Goal: Information Seeking & Learning: Find specific page/section

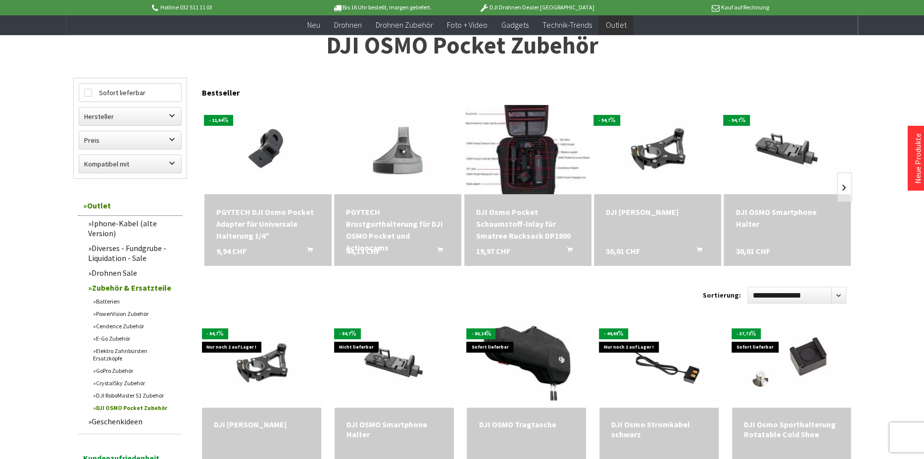
scroll to position [56, 0]
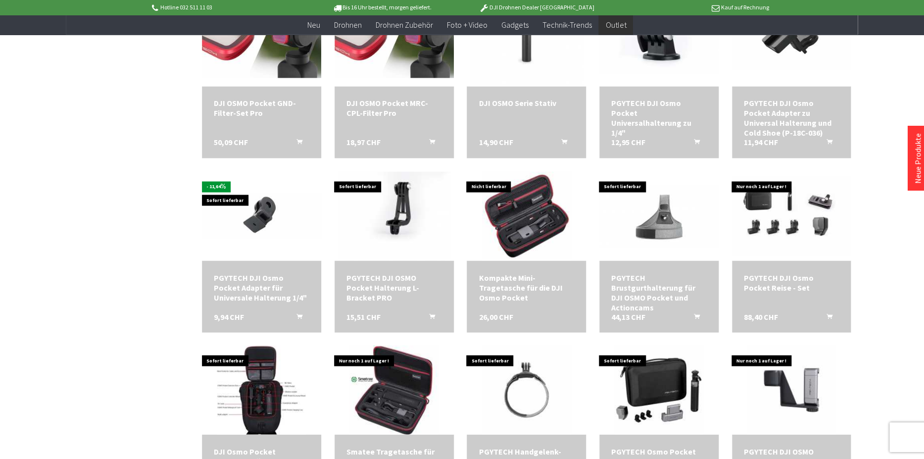
scroll to position [734, 0]
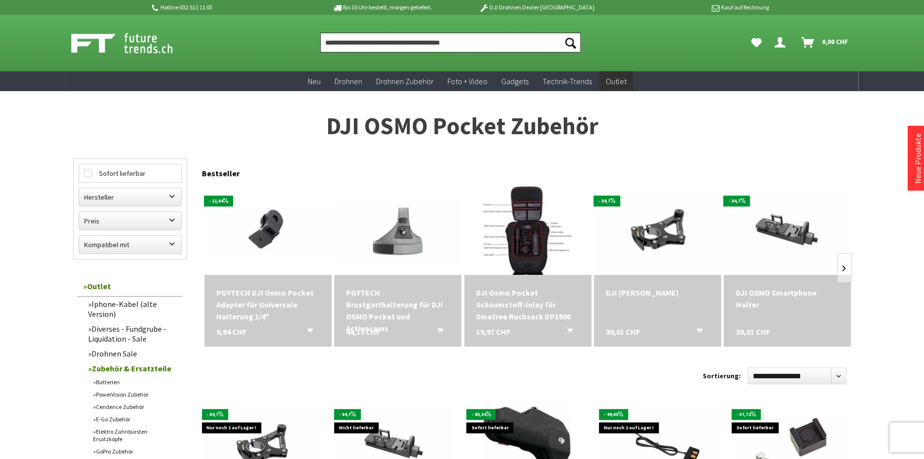
click at [374, 42] on input "Produkt, Marke, Kategorie, EAN, Artikelnummer…" at bounding box center [450, 43] width 260 height 20
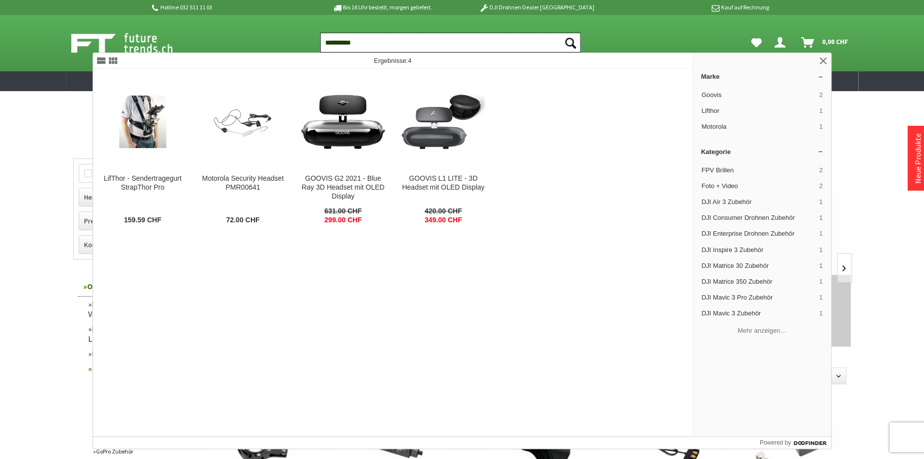
type input "**********"
click at [560, 33] on button "Suchen" at bounding box center [570, 43] width 21 height 20
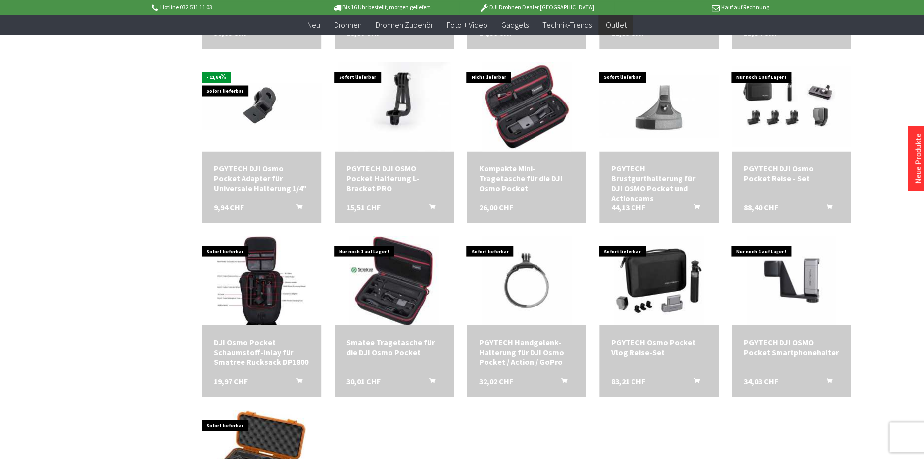
scroll to position [847, 0]
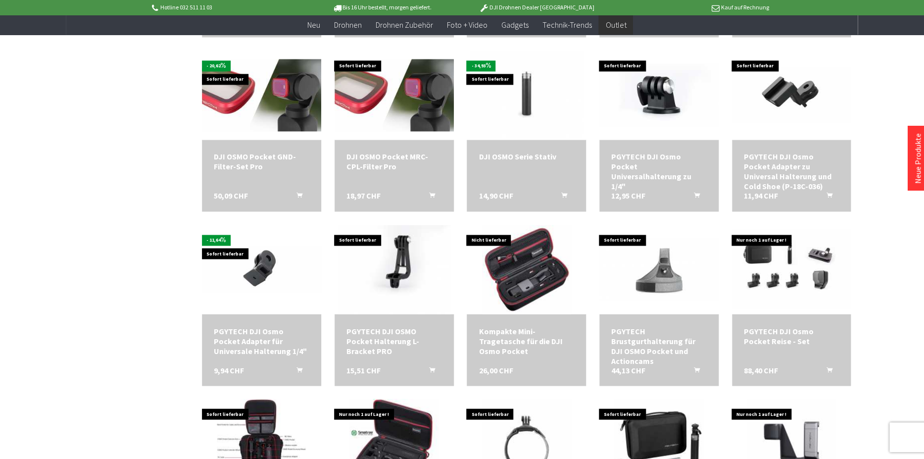
scroll to position [339, 0]
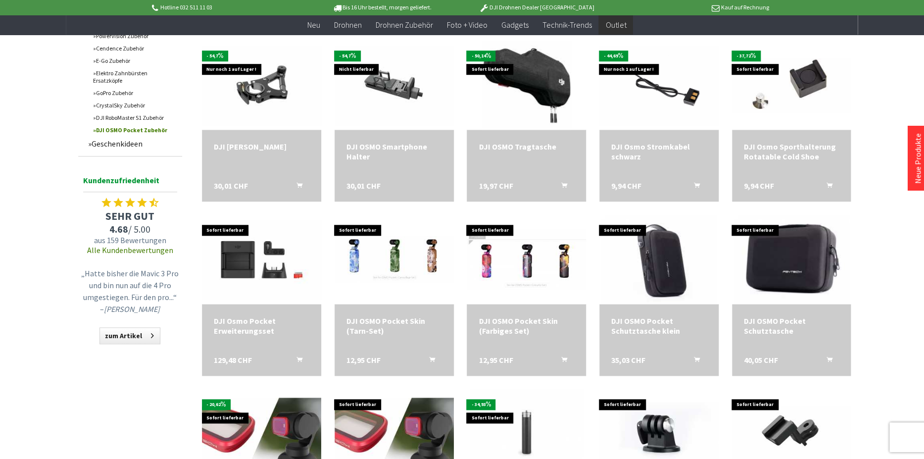
scroll to position [596, 0]
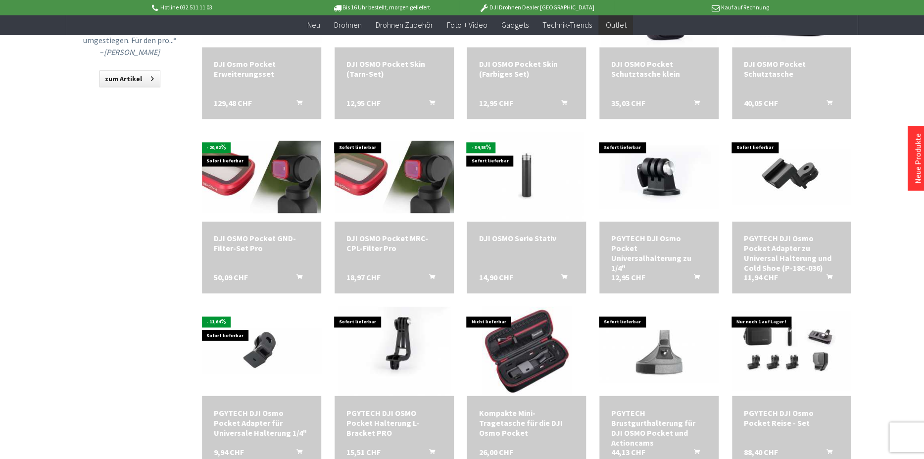
scroll to position [607, 0]
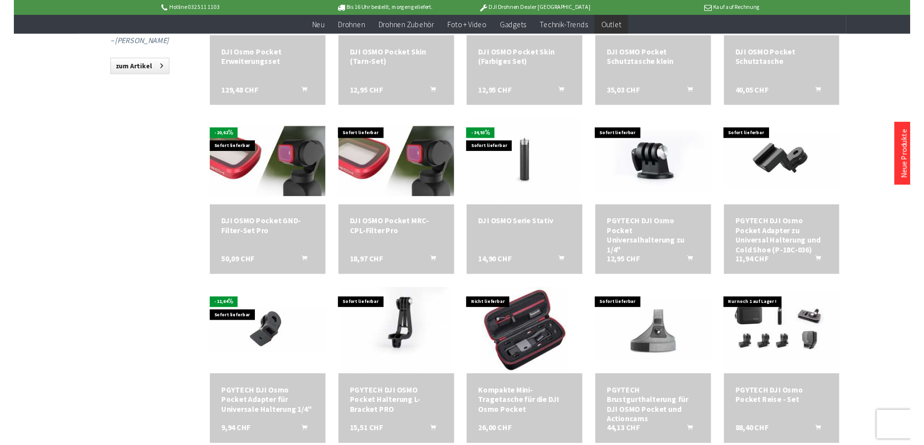
scroll to position [258, 0]
